Goal: Task Accomplishment & Management: Use online tool/utility

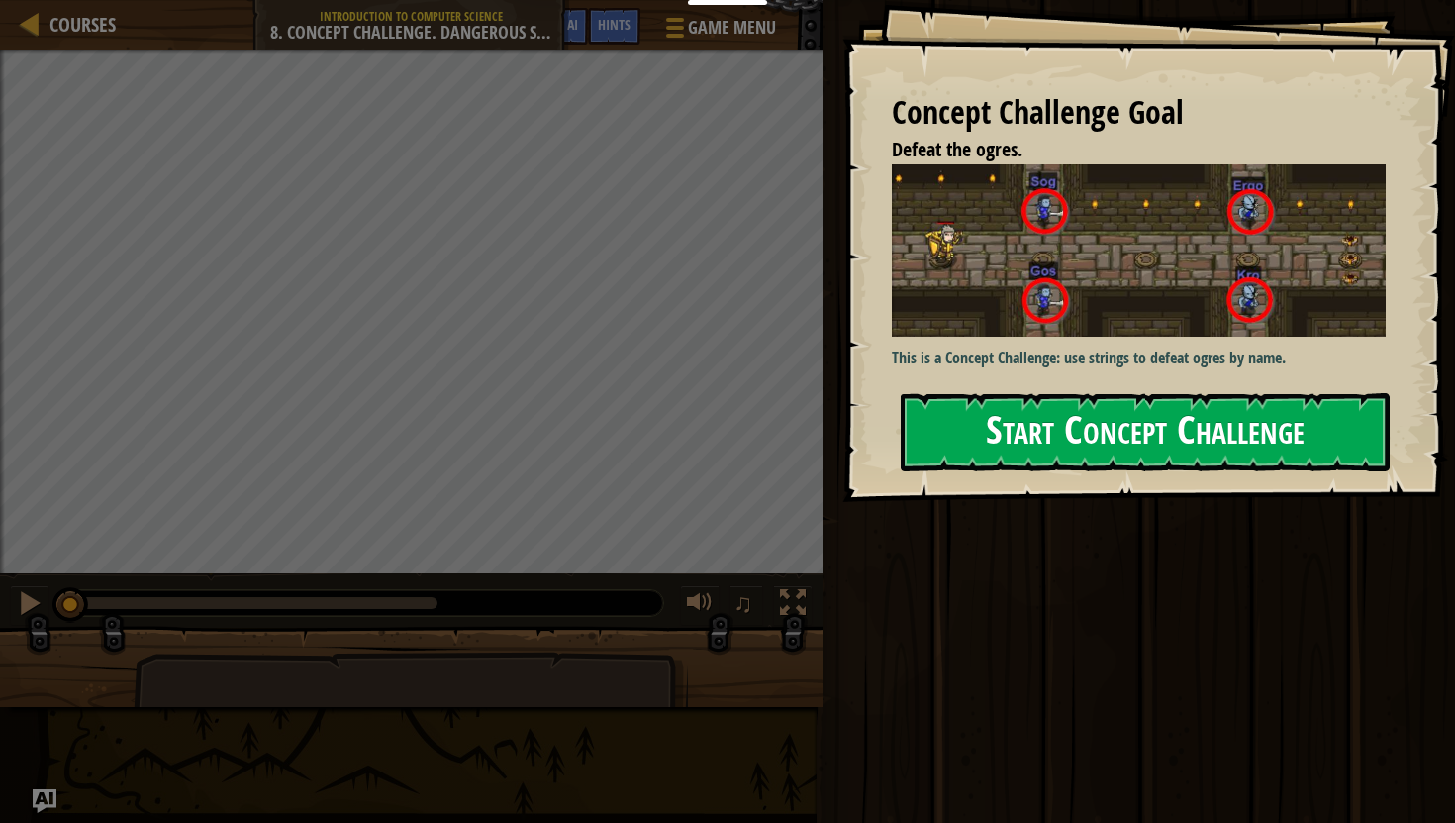
click at [1096, 429] on button "Start Concept Challenge" at bounding box center [1145, 432] width 489 height 78
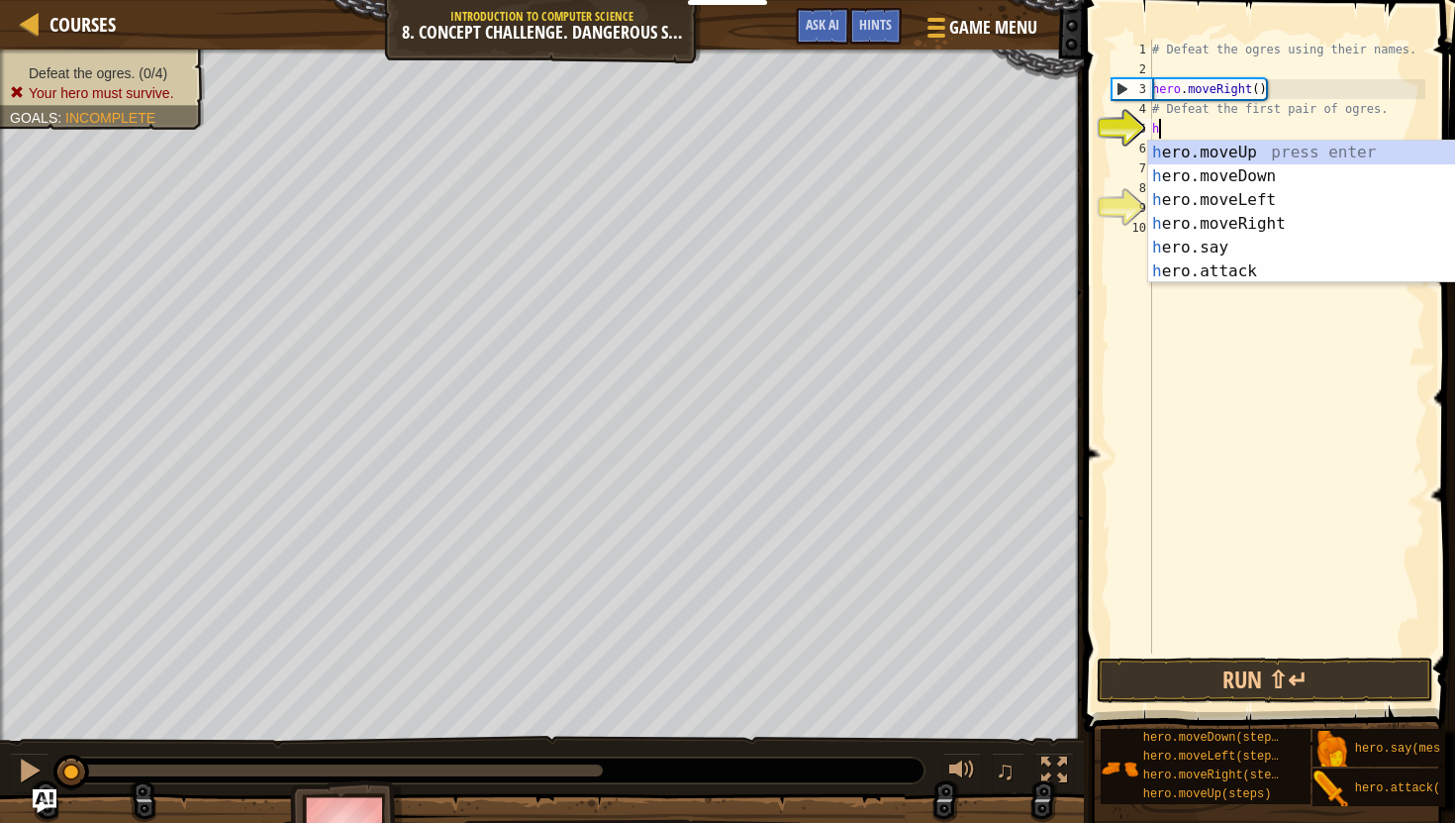
type textarea "her"
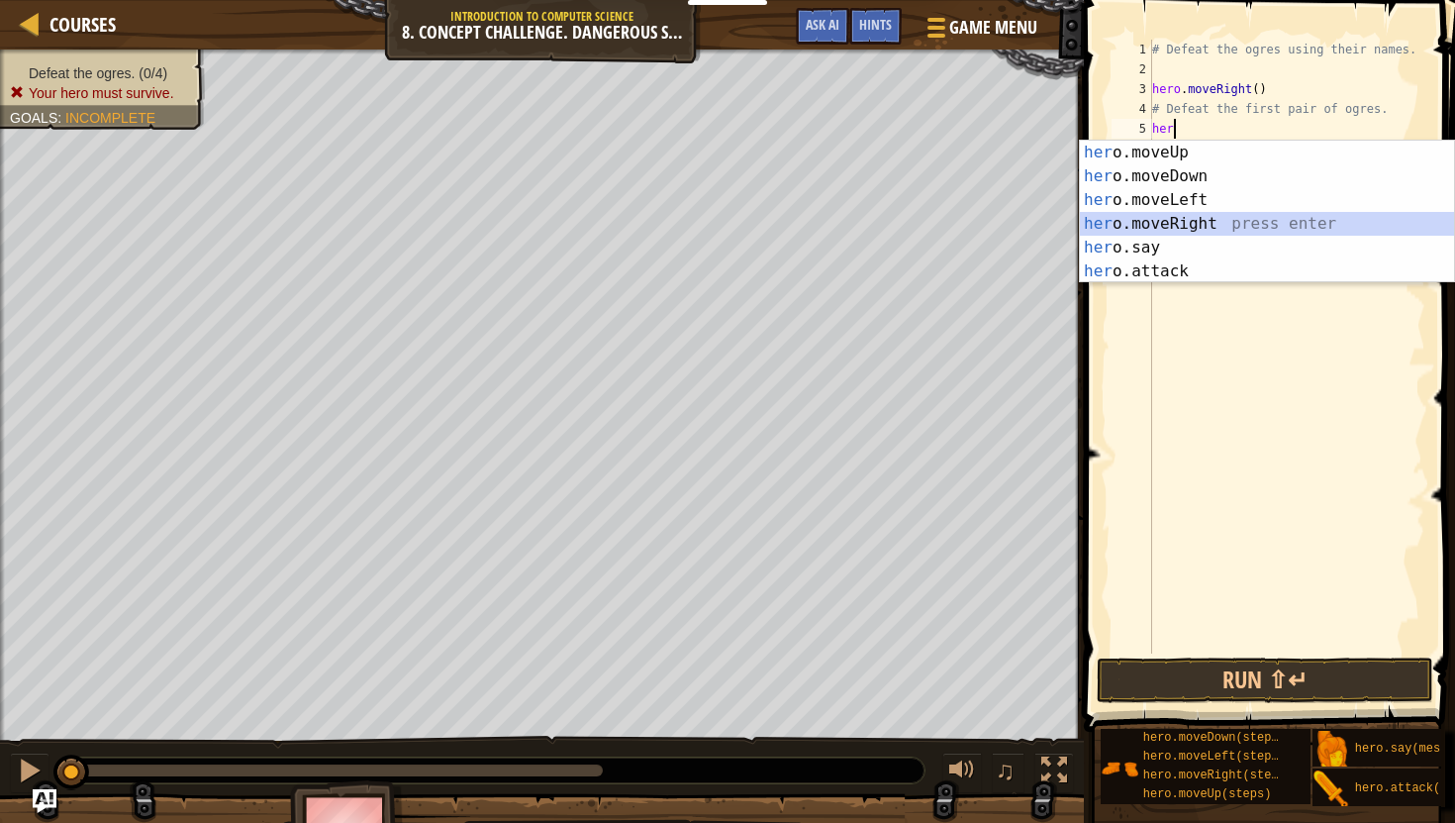
click at [1181, 229] on div "her o.moveUp press enter her o.moveDown press enter her o.moveLeft press enter …" at bounding box center [1267, 236] width 374 height 190
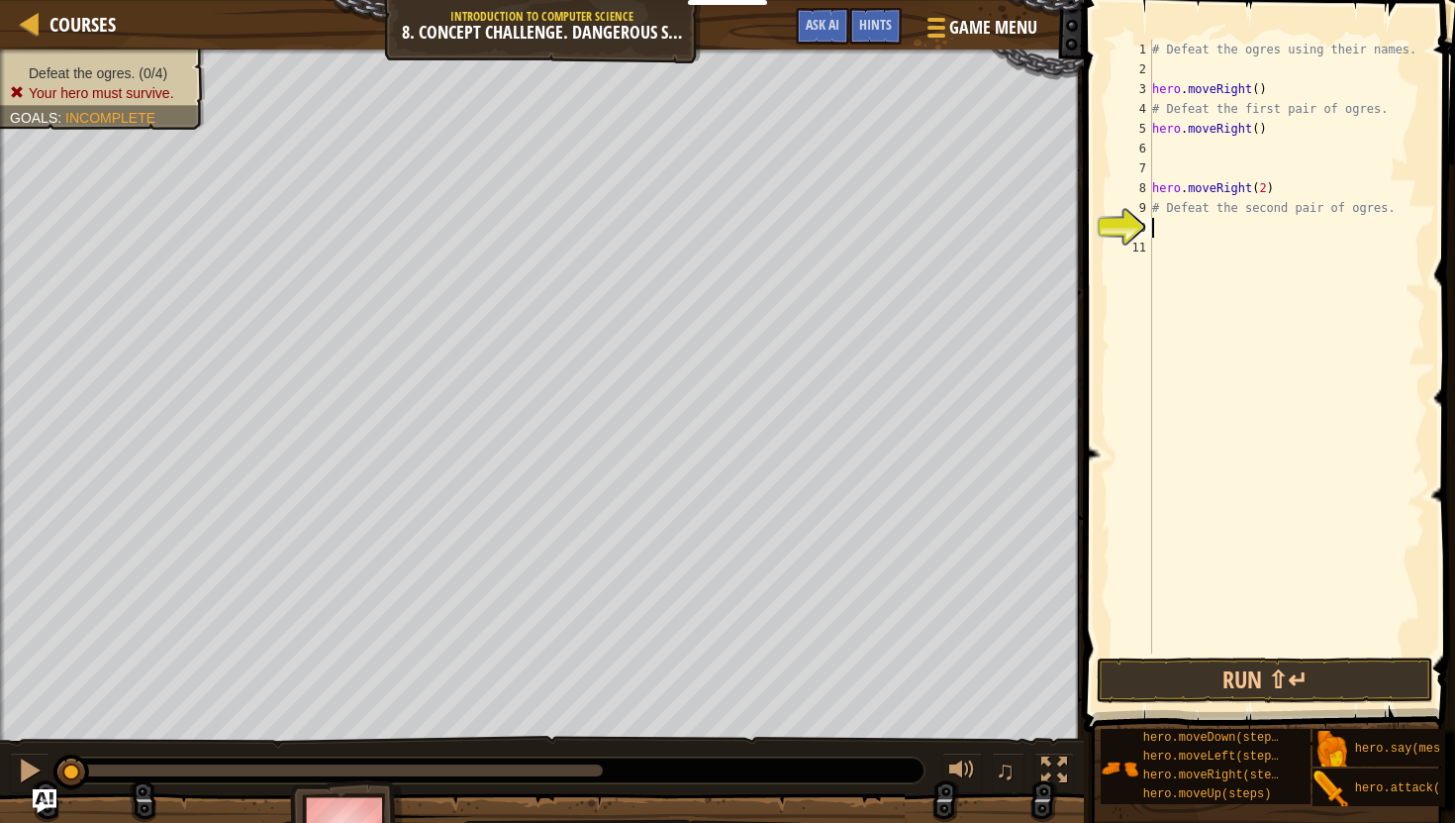
click at [1181, 229] on div "# Defeat the ogres using their names. hero . moveRight ( ) # Defeat the first p…" at bounding box center [1286, 366] width 277 height 653
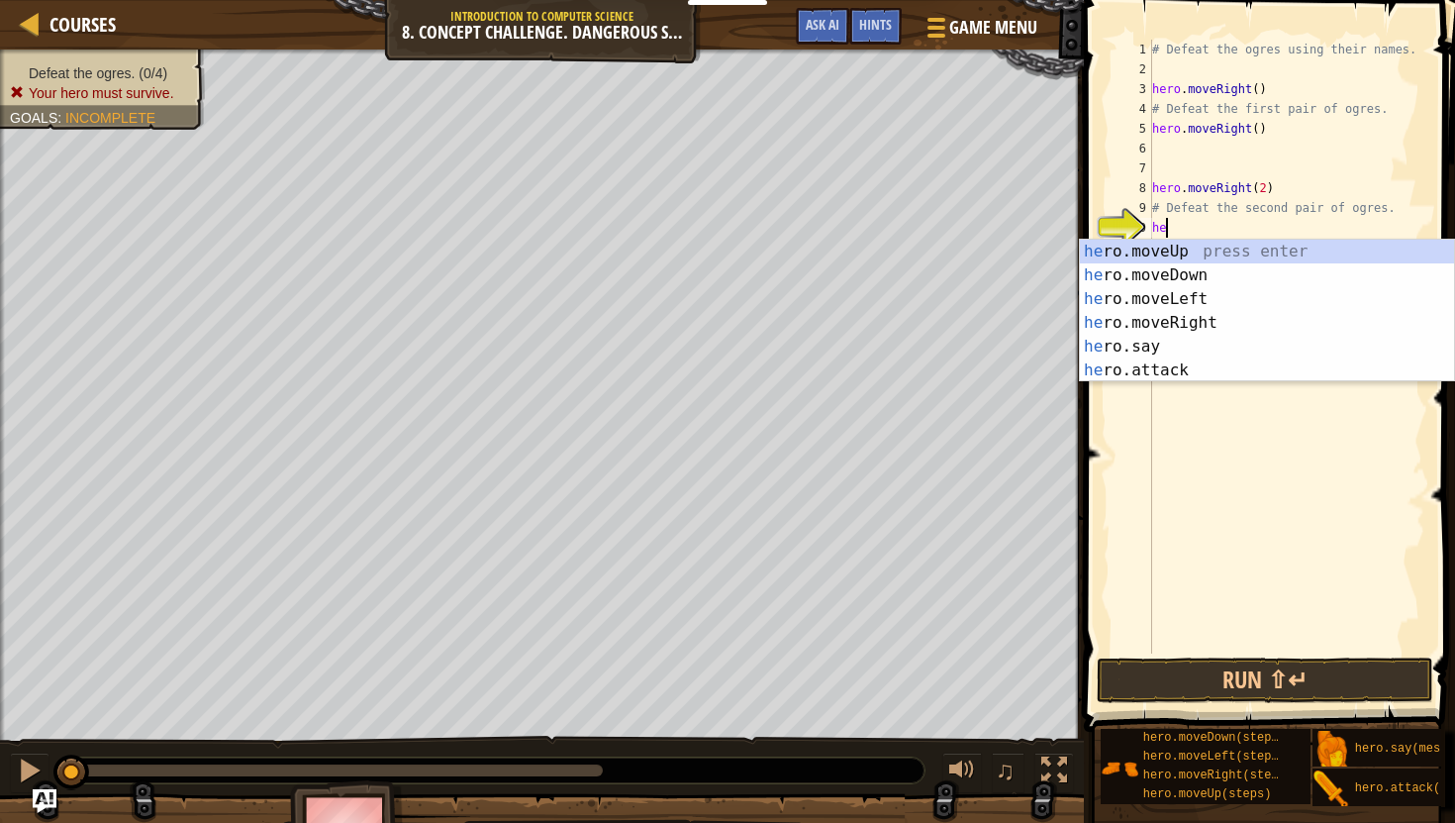
type textarea "hero"
click at [1182, 320] on div "hero .moveUp press enter hero .moveDown press enter hero .moveLeft press enter …" at bounding box center [1267, 335] width 374 height 190
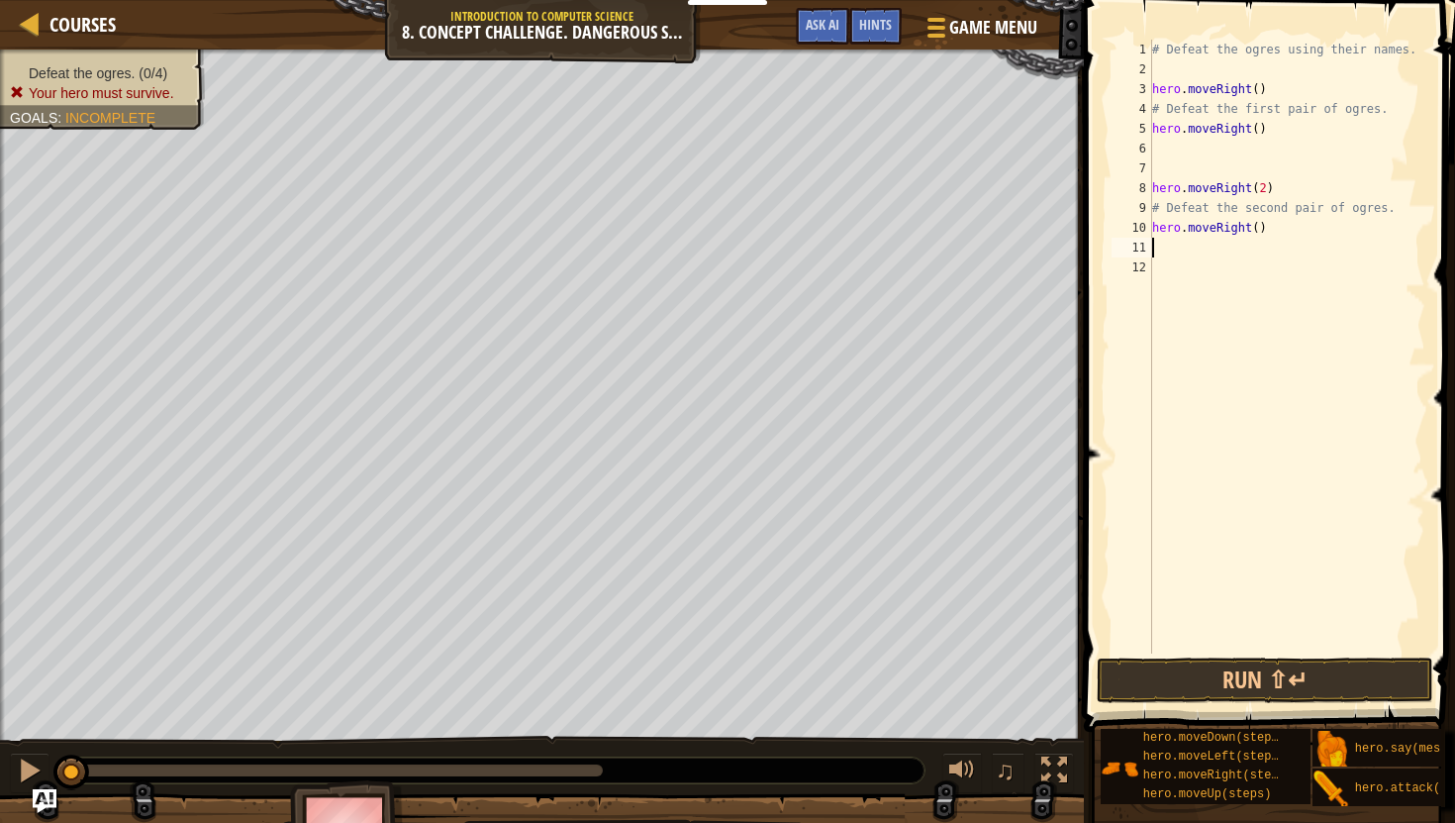
scroll to position [9, 0]
click at [1263, 677] on button "Run ⇧↵" at bounding box center [1265, 680] width 337 height 46
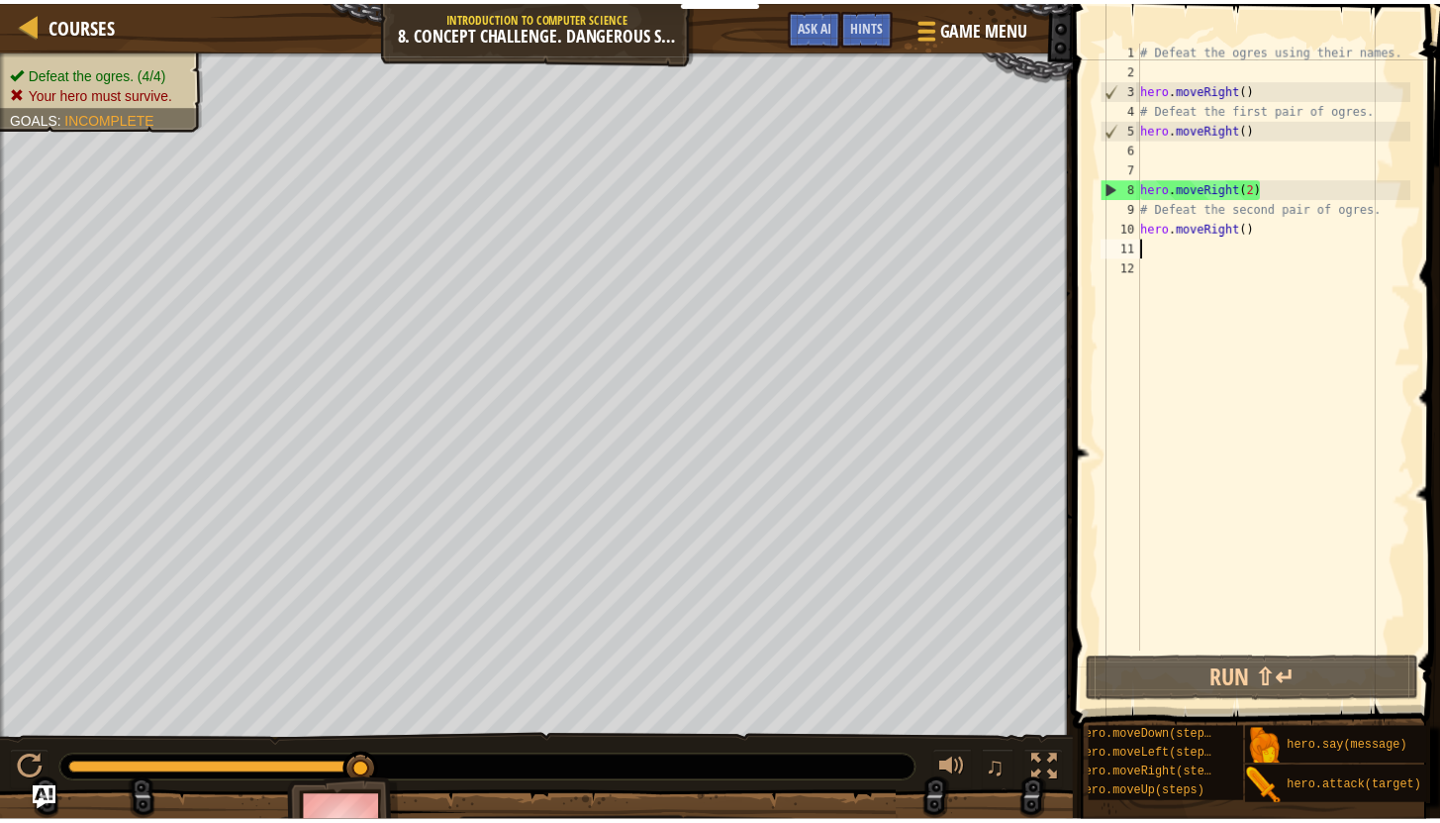
scroll to position [4, 96]
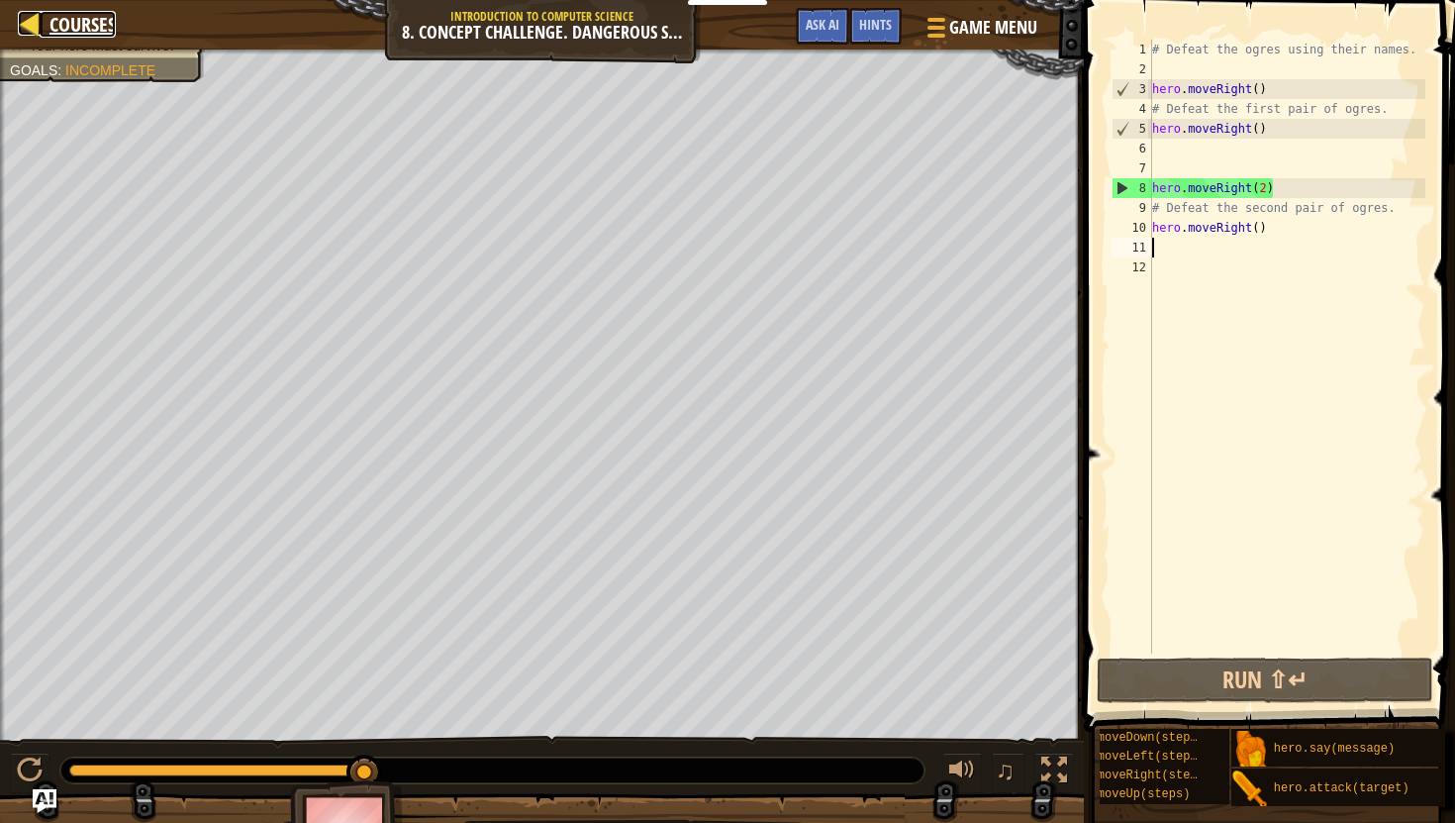
click at [39, 30] on div at bounding box center [30, 23] width 25 height 25
